Goal: Use online tool/utility

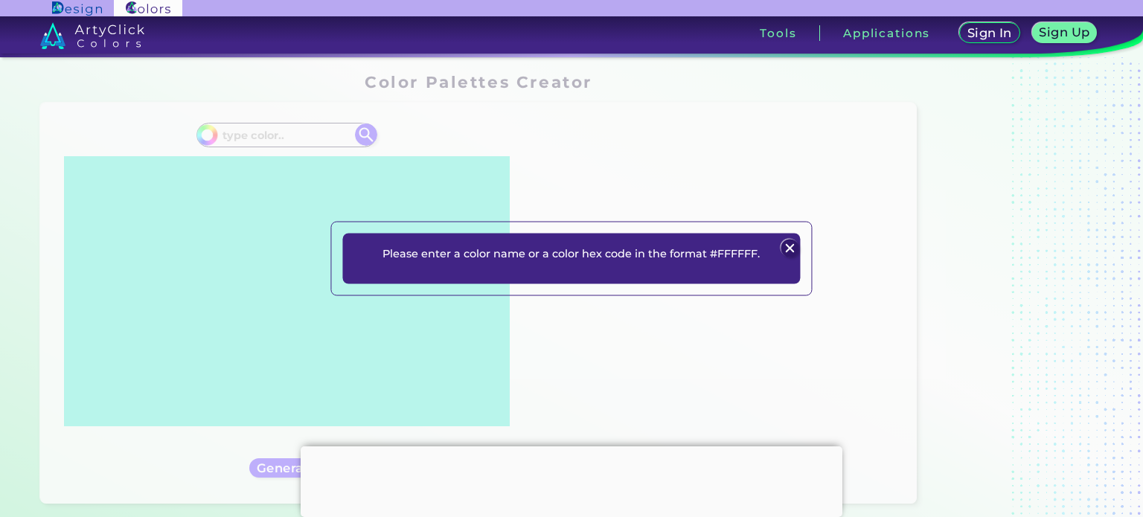
click at [792, 253] on img at bounding box center [791, 249] width 18 height 18
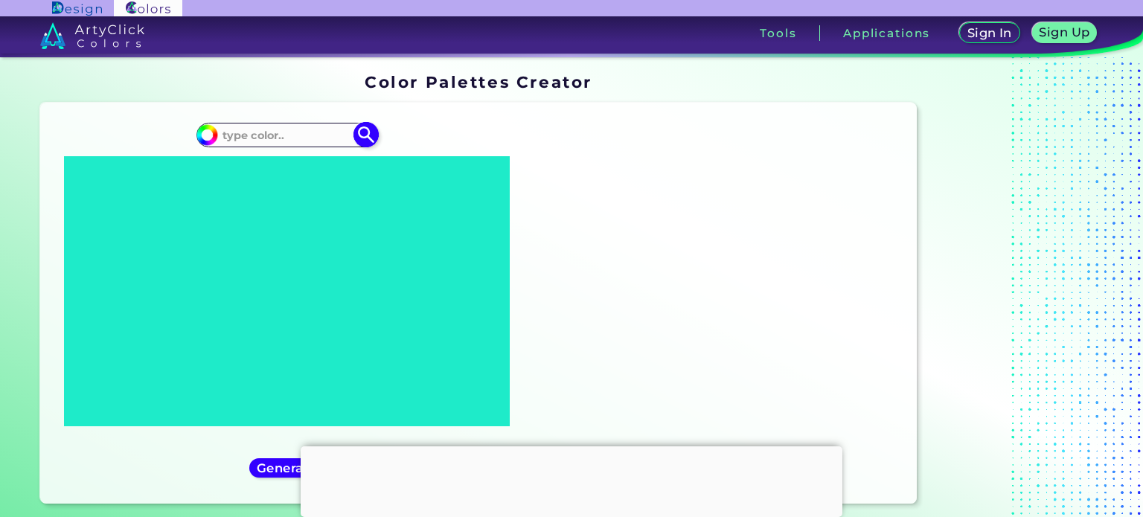
paste input "#AFC8F6"
type input "#AFC8F6"
click at [363, 131] on img at bounding box center [367, 135] width 26 height 26
type input "#afc8f6"
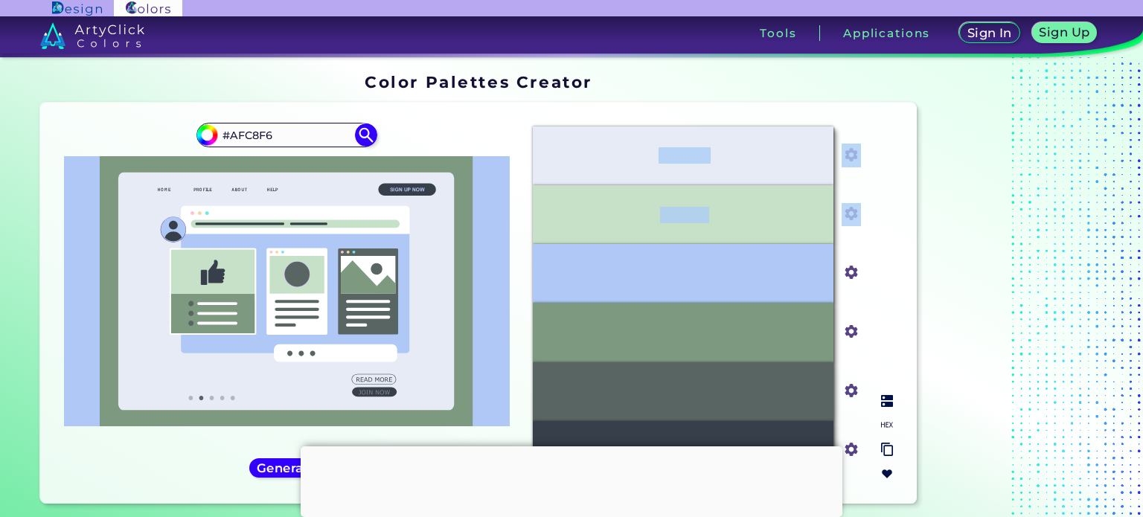
drag, startPoint x: 625, startPoint y: 277, endPoint x: 622, endPoint y: 151, distance: 125.8
click at [622, 151] on div "#E6EBF6 #e6ebf6 #C7E1C9 #c7e1c9 #AFC8F6 #afc8f6 #7D9A80 #7d9a80 #596562 #596562…" at bounding box center [713, 304] width 384 height 378
click at [492, 135] on div "#afc8f6 #AFC8F6 Generate Acadia ◉ ◉" at bounding box center [286, 304] width 469 height 378
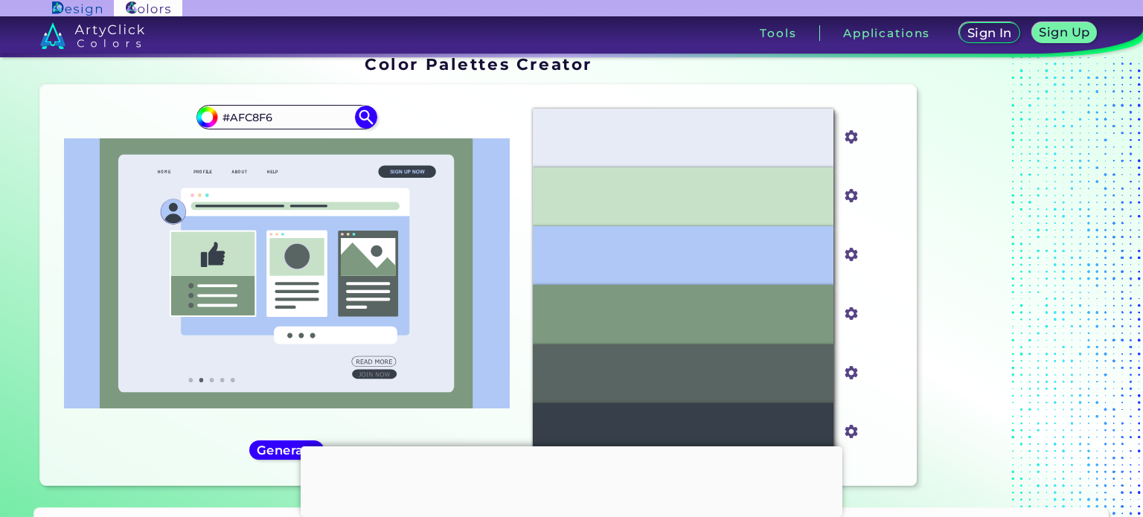
scroll to position [74, 0]
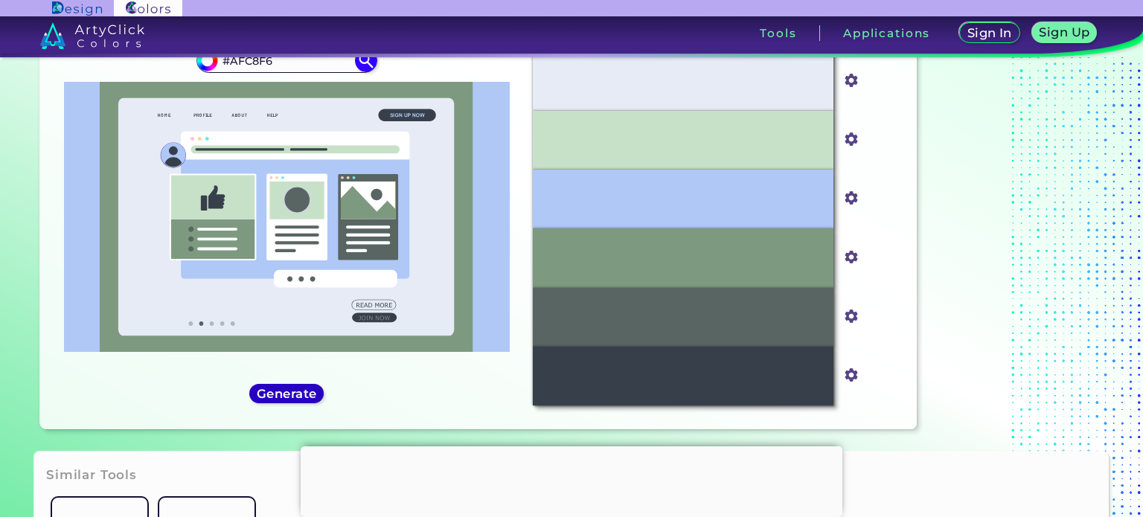
click at [295, 389] on h5 "Generate" at bounding box center [287, 394] width 56 height 11
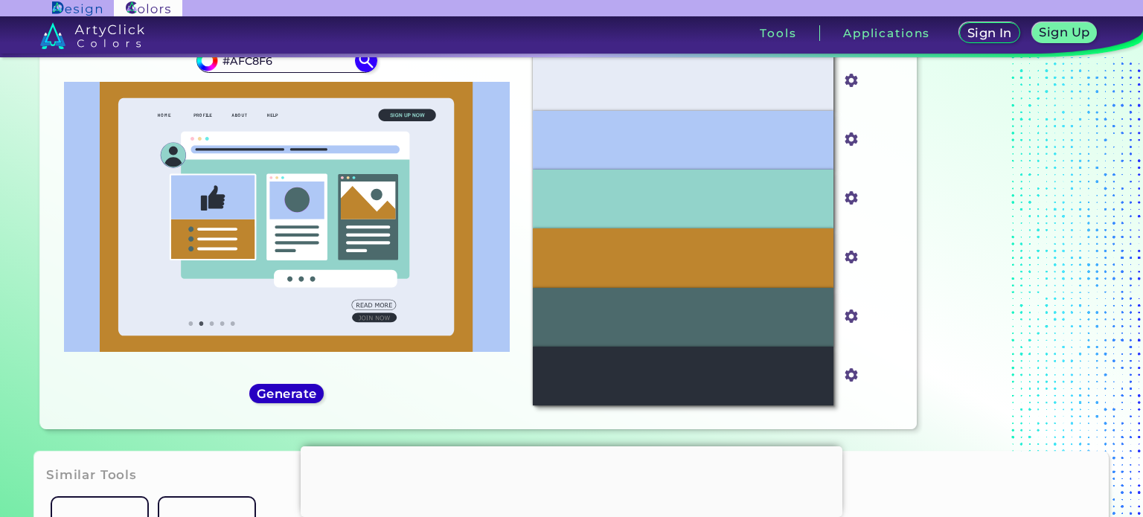
click at [295, 389] on h5 "Generate" at bounding box center [286, 394] width 57 height 11
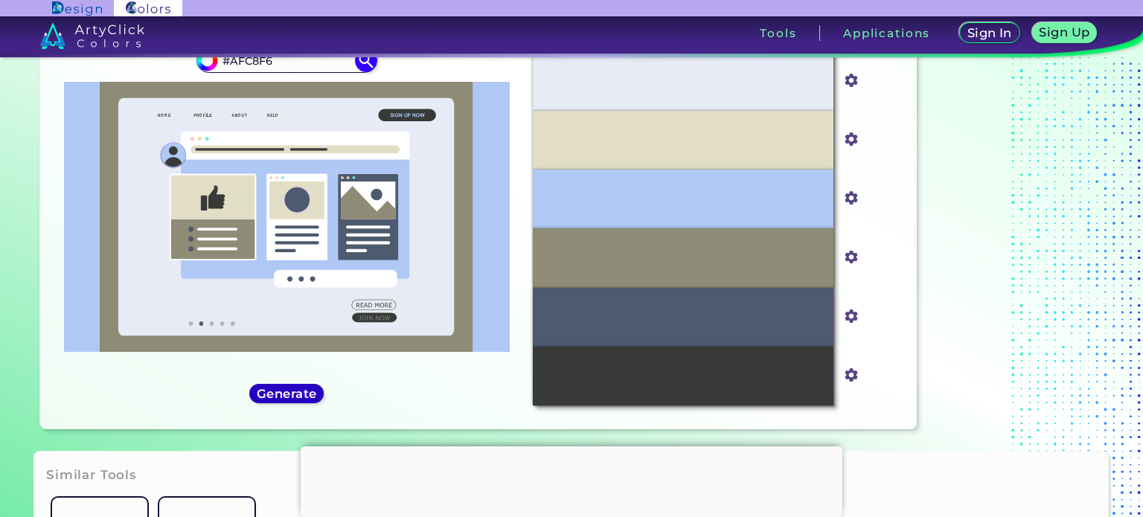
click at [295, 389] on h5 "Generate" at bounding box center [286, 394] width 55 height 11
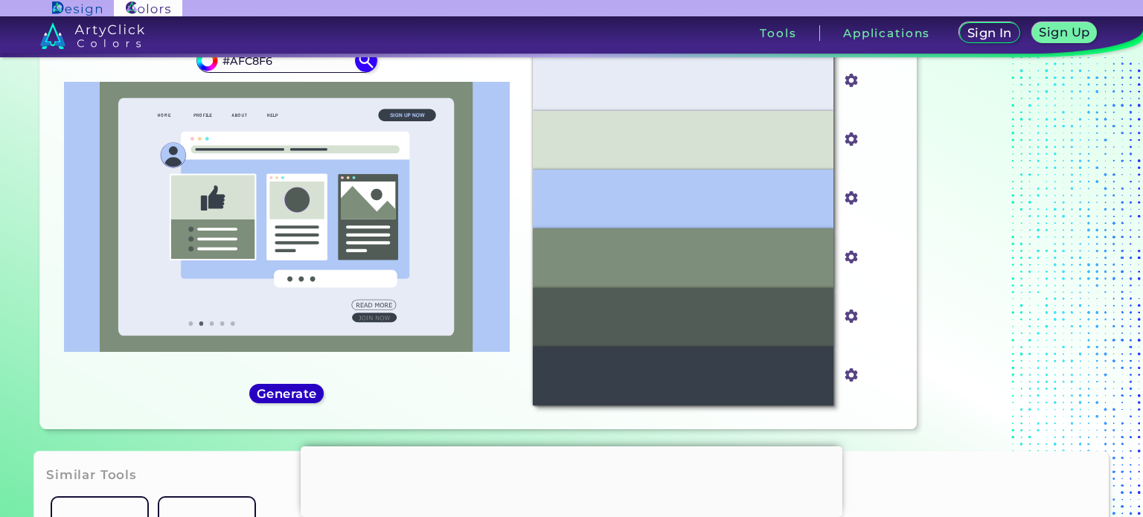
click at [295, 389] on h5 "Generate" at bounding box center [286, 394] width 61 height 13
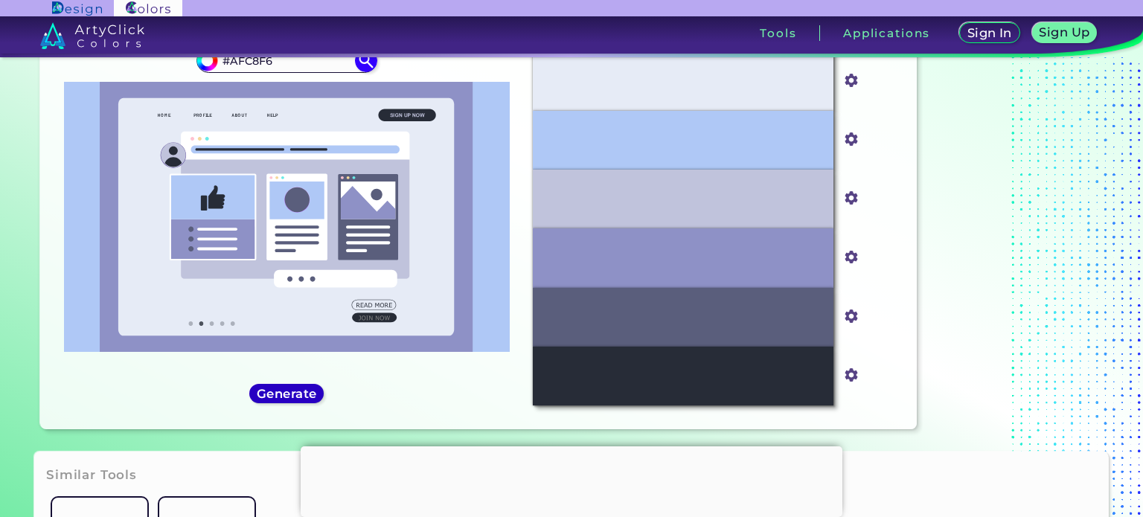
click at [295, 389] on h5 "Generate" at bounding box center [286, 394] width 55 height 11
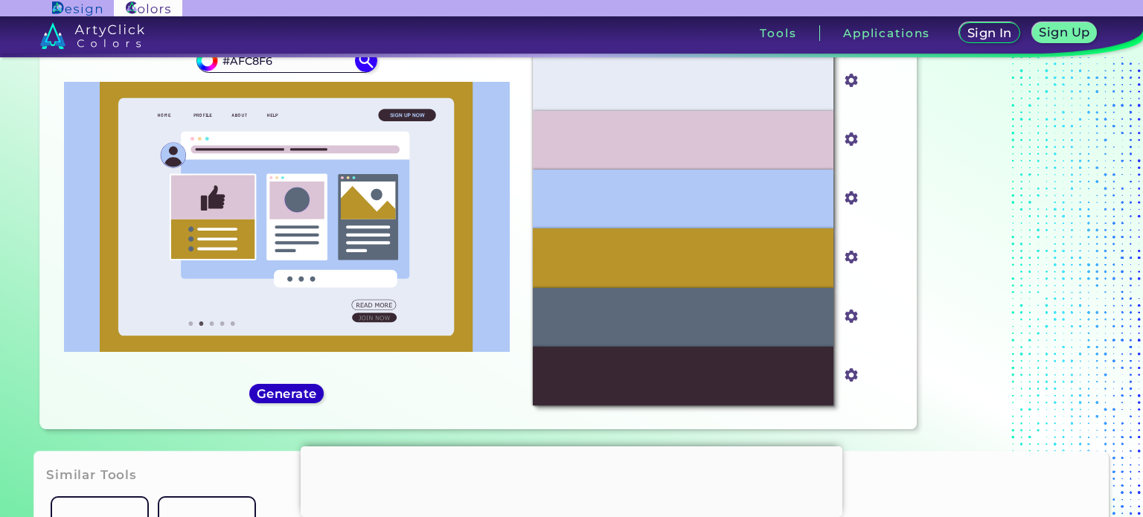
click at [295, 389] on h5 "Generate" at bounding box center [287, 394] width 60 height 12
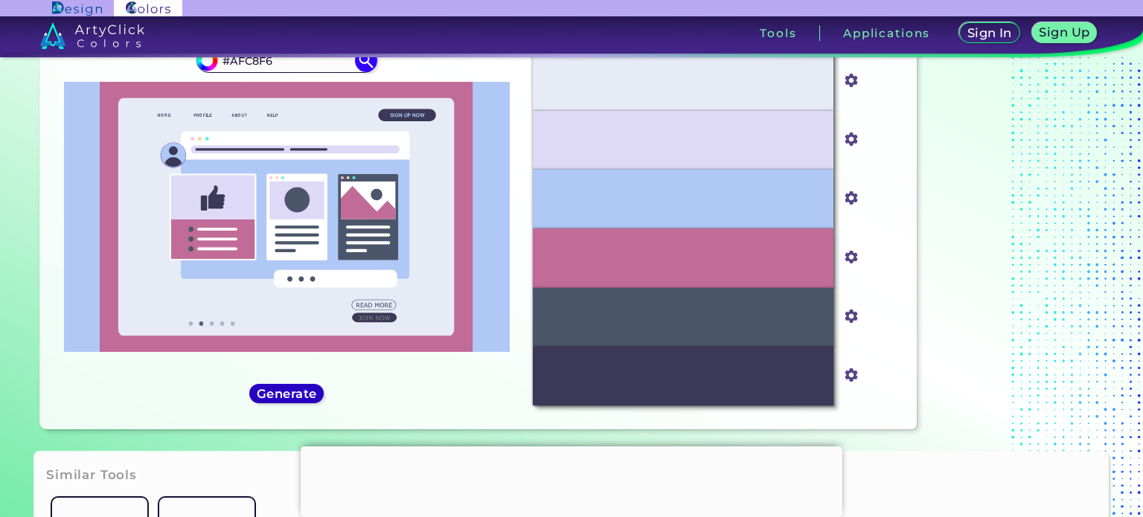
click at [295, 389] on h5 "Generate" at bounding box center [287, 394] width 60 height 12
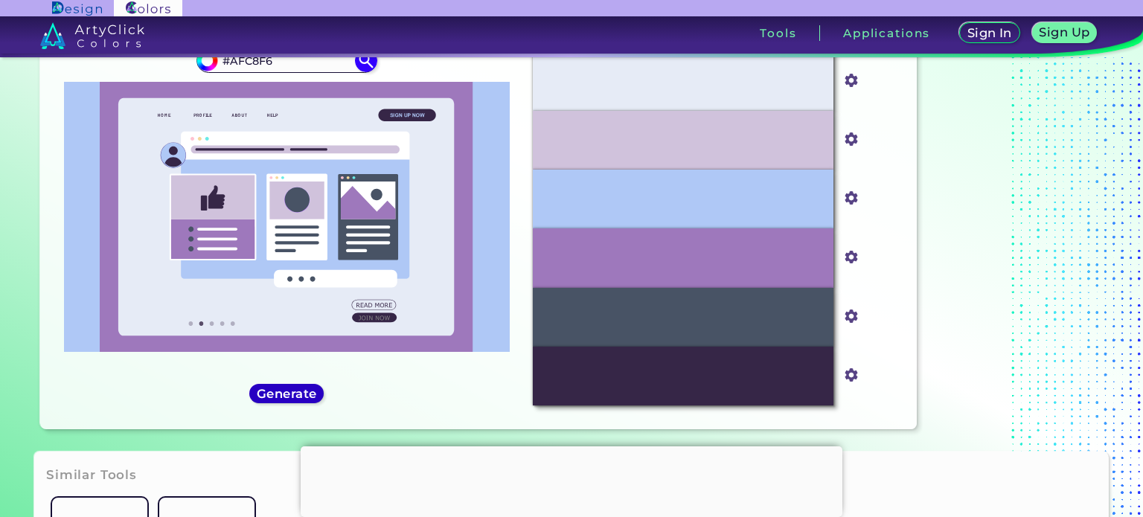
click at [295, 389] on h5 "Generate" at bounding box center [286, 394] width 63 height 13
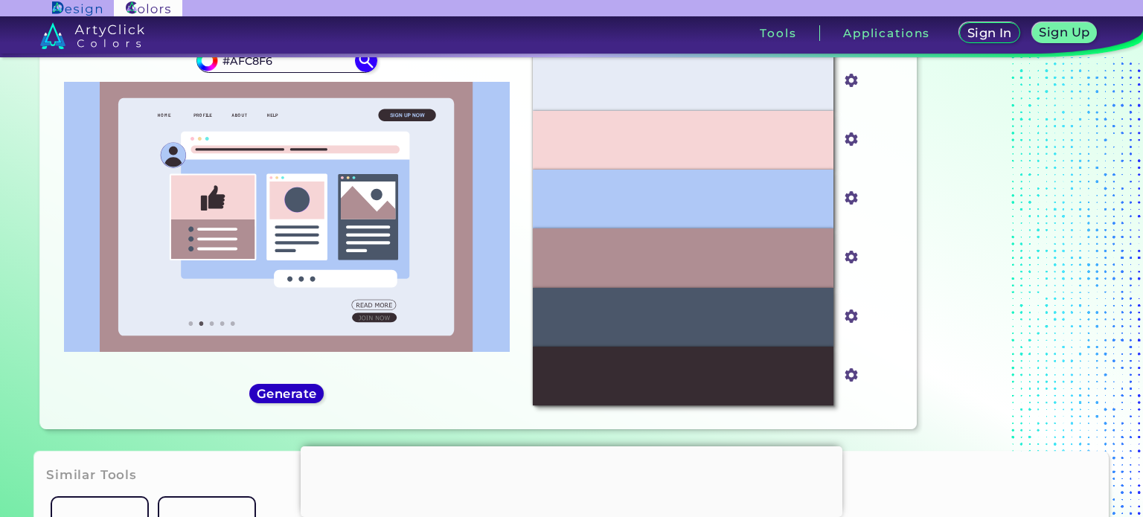
scroll to position [0, 0]
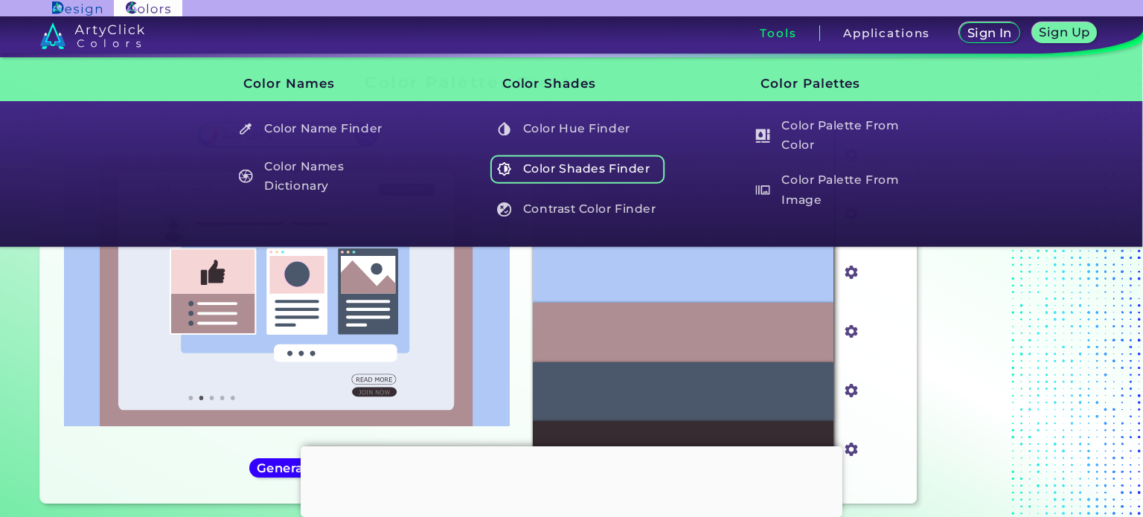
click at [593, 172] on h5 "Color Shades Finder" at bounding box center [577, 169] width 175 height 28
